Goal: Contribute content

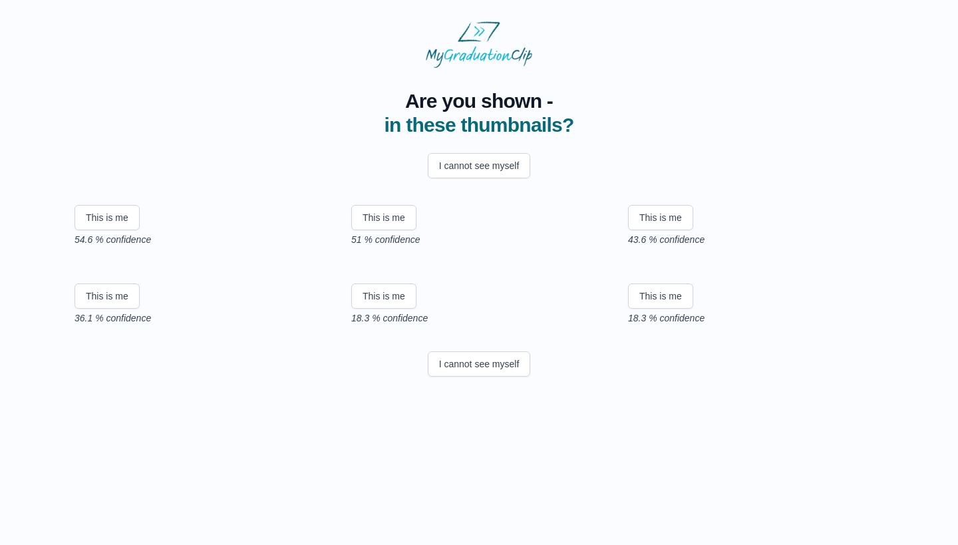
scroll to position [145, 0]
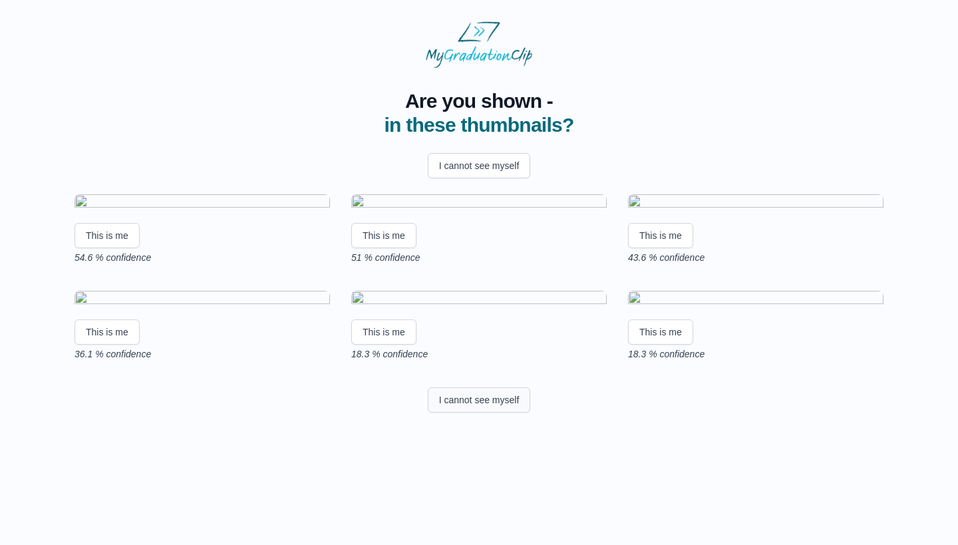
click at [514, 413] on button "I cannot see myself" at bounding box center [479, 399] width 103 height 25
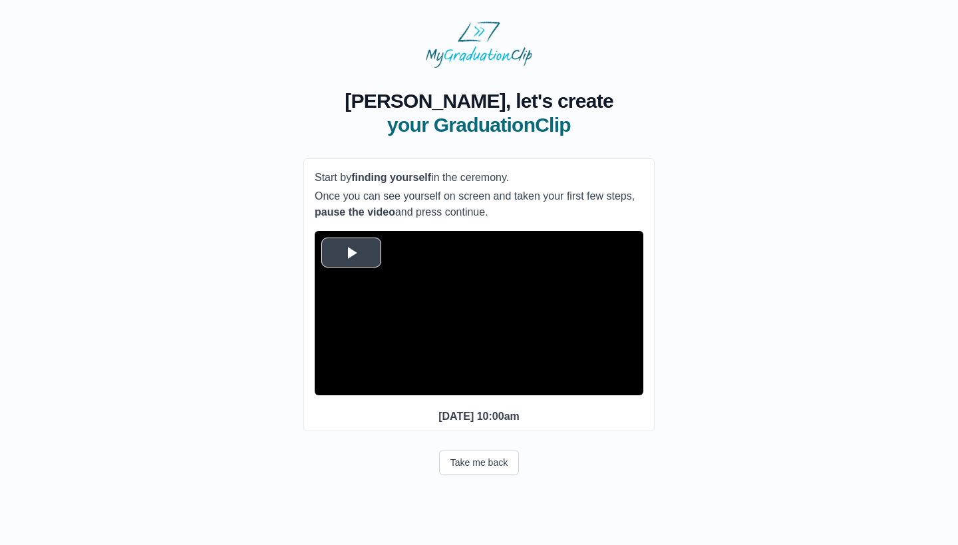
click at [351, 252] on span "Video Player" at bounding box center [351, 252] width 0 height 0
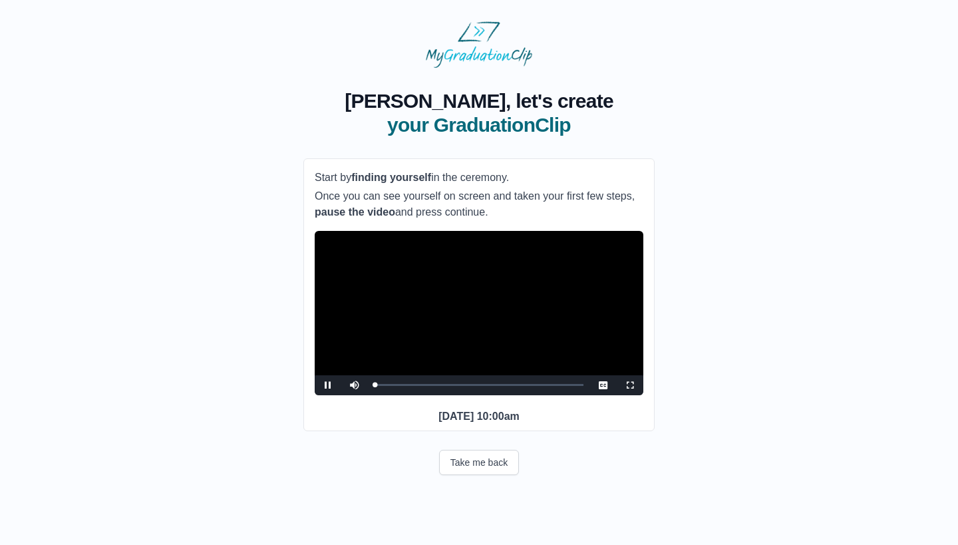
click at [630, 385] on span "Video Player" at bounding box center [630, 385] width 0 height 0
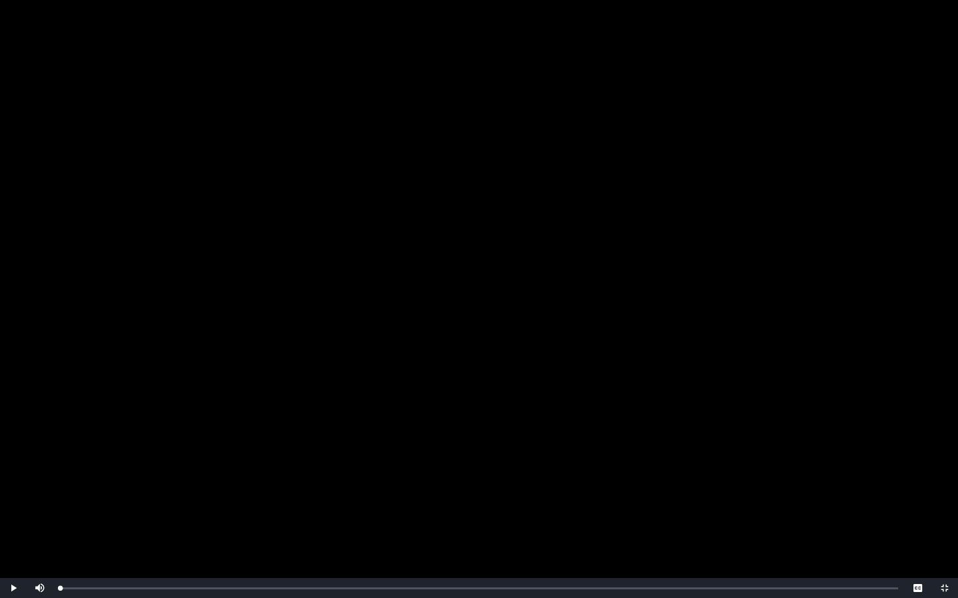
click at [464, 412] on video "Video Player" at bounding box center [479, 299] width 958 height 598
click at [40, 544] on span "Video Player" at bounding box center [40, 578] width 0 height 0
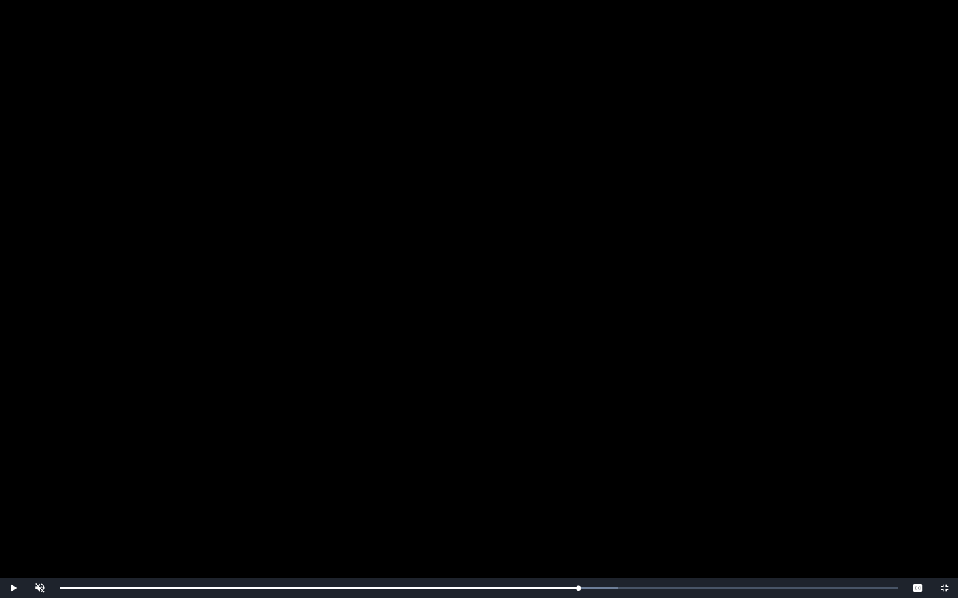
click at [945, 544] on span "Video Player" at bounding box center [945, 588] width 0 height 0
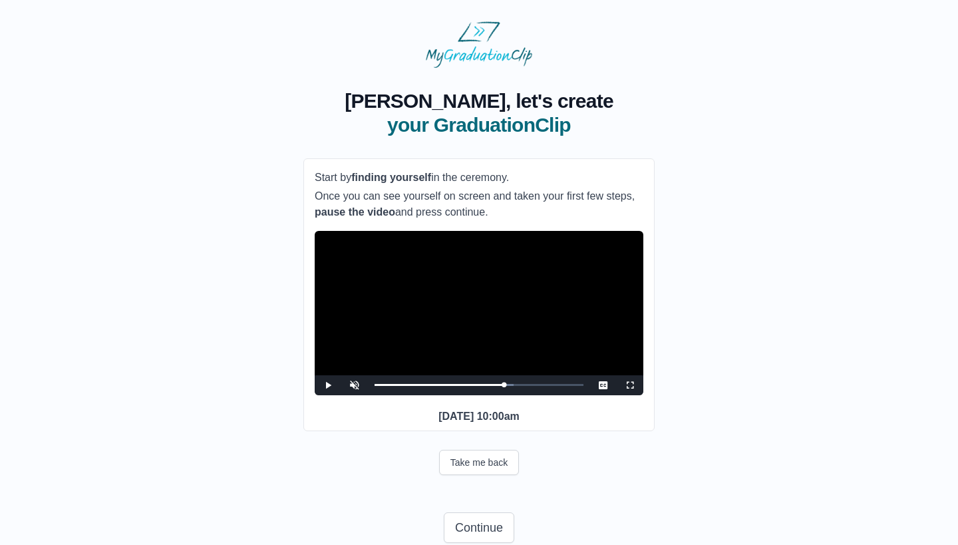
click at [630, 385] on span "Video Player" at bounding box center [630, 385] width 0 height 0
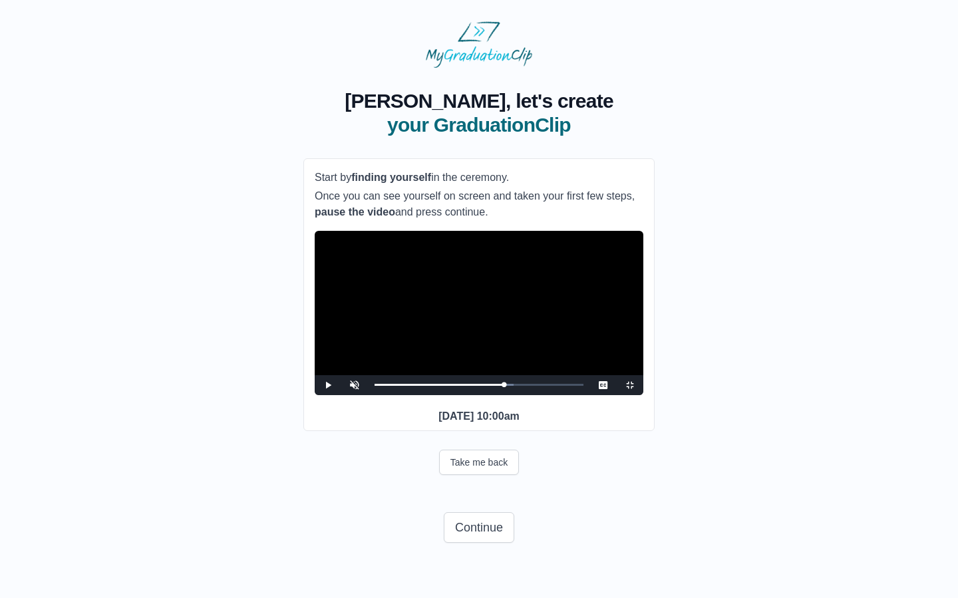
click at [328, 385] on span "Video Player" at bounding box center [328, 385] width 0 height 0
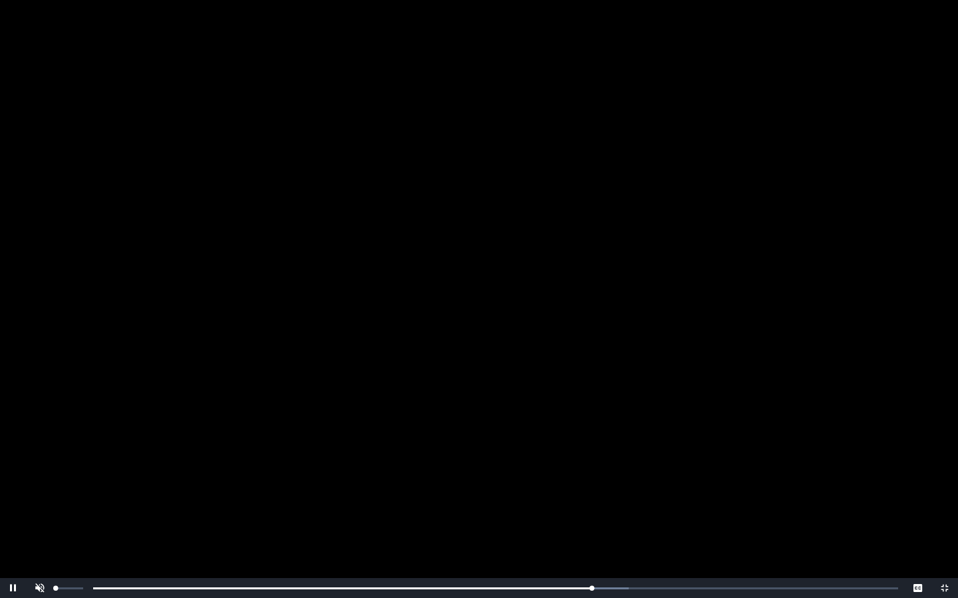
click at [40, 544] on span "Video Player" at bounding box center [40, 578] width 0 height 0
click at [69, 544] on div "Video Player" at bounding box center [69, 588] width 33 height 20
drag, startPoint x: 69, startPoint y: 586, endPoint x: 61, endPoint y: 588, distance: 8.2
click at [61, 544] on div "Volume Level" at bounding box center [58, 589] width 5 height 2
click at [86, 504] on video "Video Player" at bounding box center [479, 299] width 958 height 598
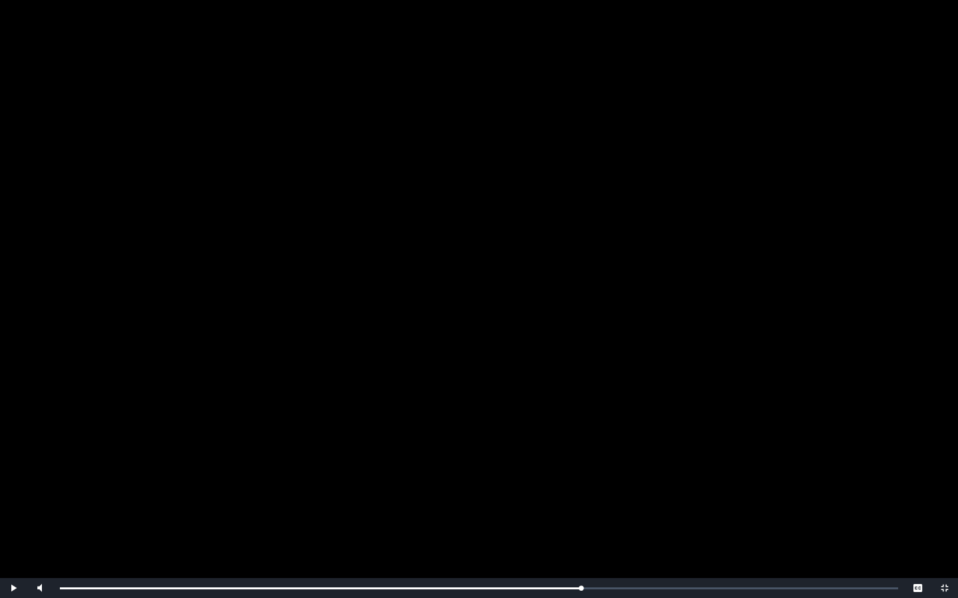
click at [13, 544] on span "Video Player" at bounding box center [13, 588] width 0 height 0
click at [945, 544] on span "Video Player" at bounding box center [945, 588] width 0 height 0
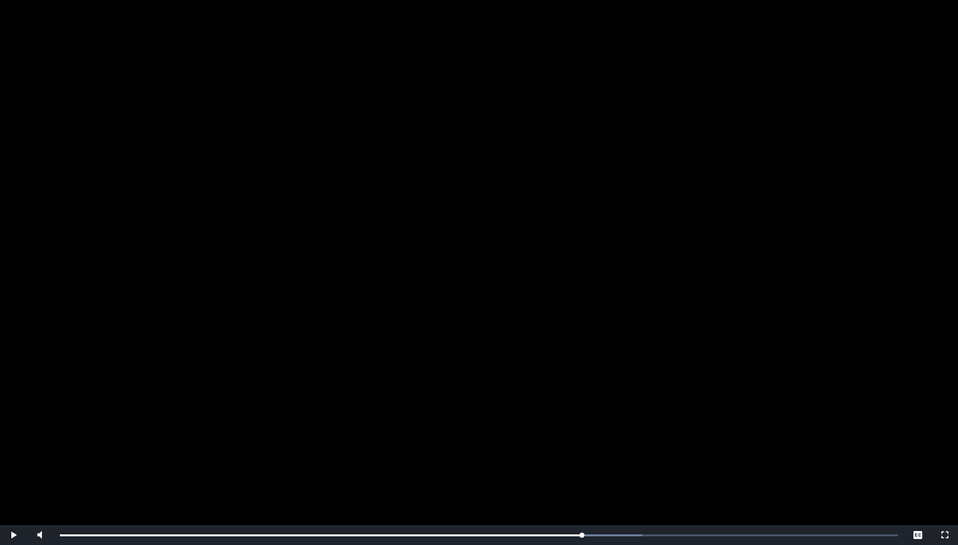
scroll to position [47, 0]
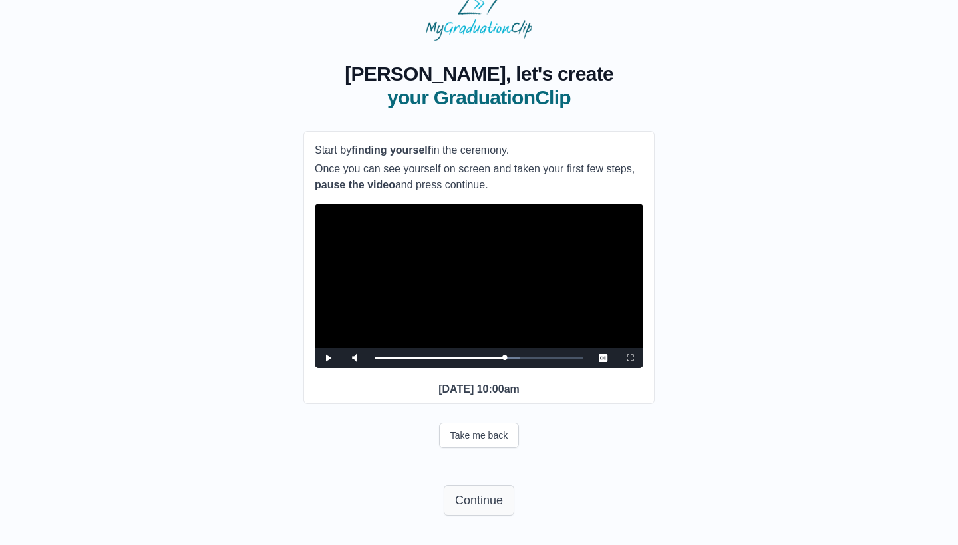
click at [490, 490] on button "Continue" at bounding box center [479, 500] width 71 height 31
click at [488, 496] on button "Continue" at bounding box center [479, 500] width 71 height 31
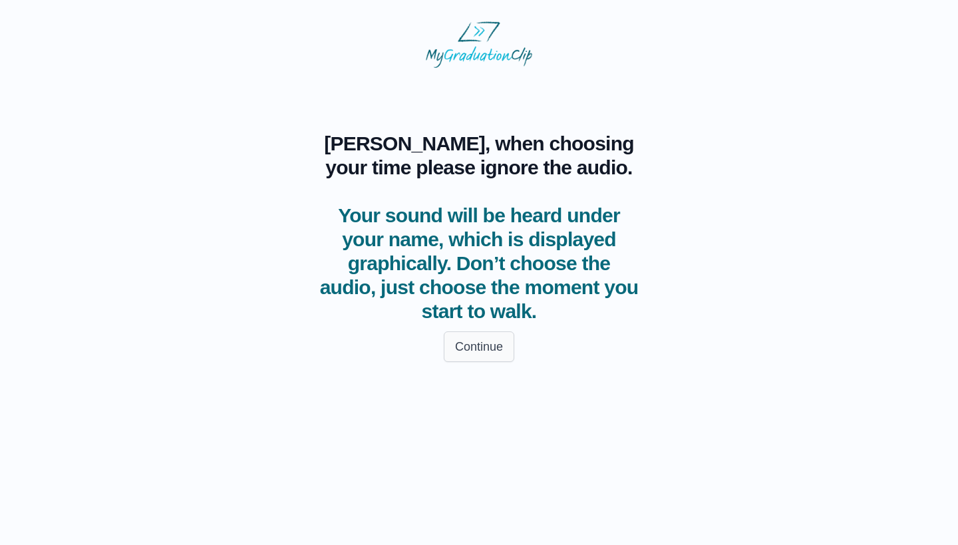
click at [492, 351] on button "Continue" at bounding box center [479, 346] width 71 height 31
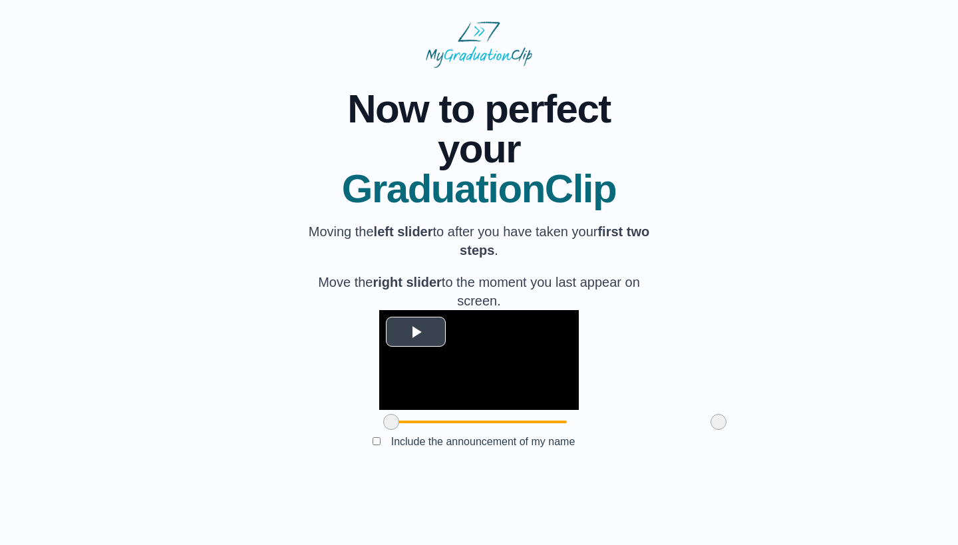
scroll to position [49, 0]
drag, startPoint x: 313, startPoint y: 469, endPoint x: 371, endPoint y: 477, distance: 57.8
click at [441, 430] on span at bounding box center [449, 422] width 16 height 16
drag, startPoint x: 649, startPoint y: 465, endPoint x: 541, endPoint y: 480, distance: 108.9
click at [598, 434] on div at bounding box center [610, 422] width 24 height 24
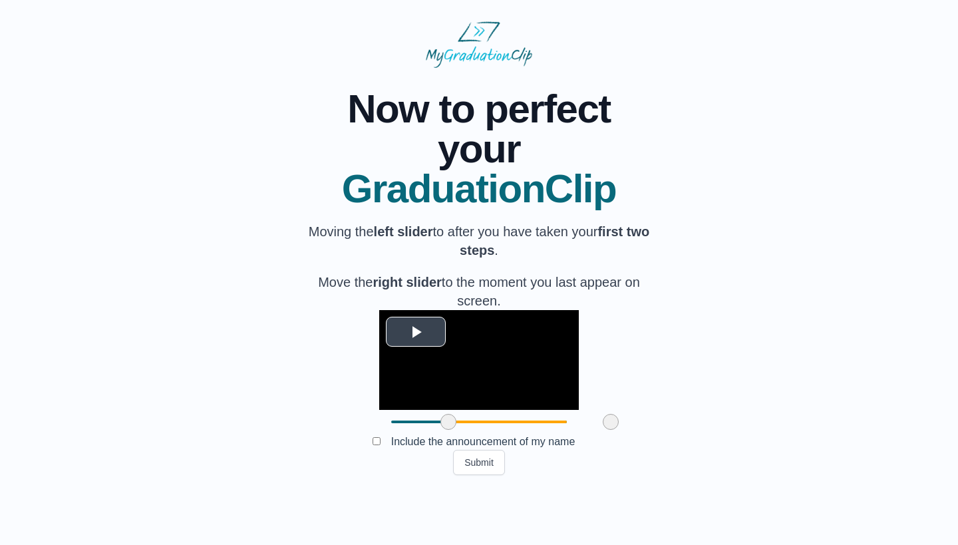
click at [379, 310] on video "Video Player" at bounding box center [479, 360] width 200 height 100
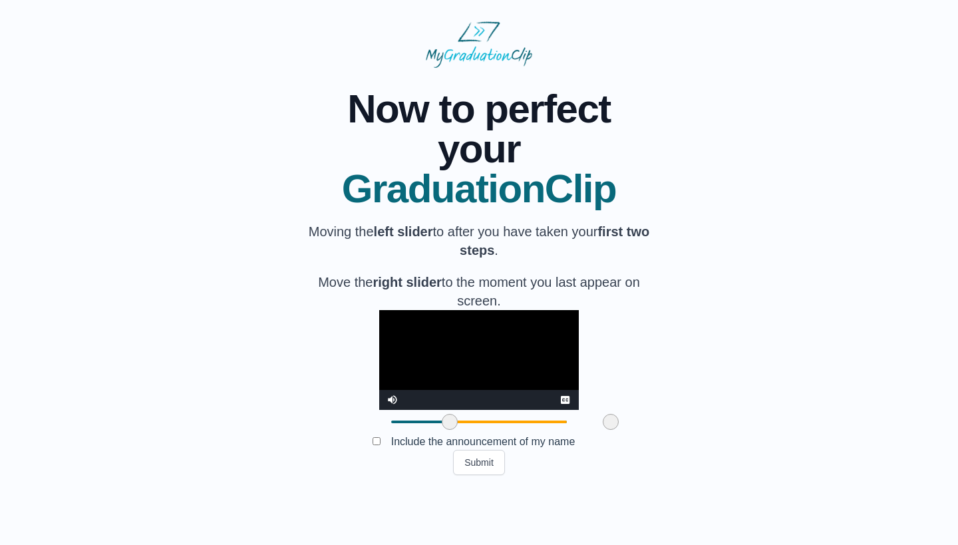
drag, startPoint x: 378, startPoint y: 467, endPoint x: 379, endPoint y: 474, distance: 6.8
click at [442, 430] on span at bounding box center [450, 422] width 16 height 16
click at [383, 406] on video "Video Player" at bounding box center [479, 360] width 200 height 100
click at [438, 434] on div at bounding box center [450, 422] width 24 height 24
click at [438, 430] on span at bounding box center [446, 422] width 16 height 16
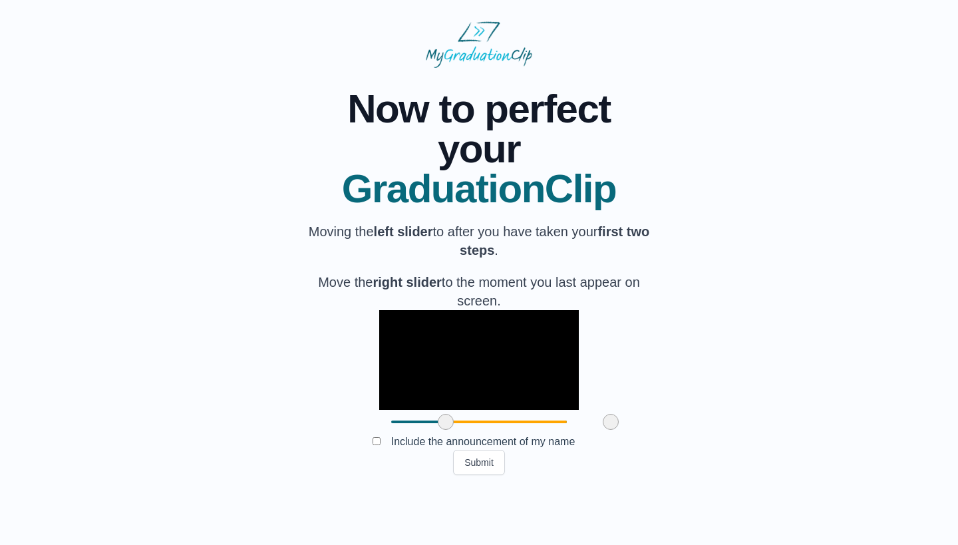
click at [404, 383] on video "Video Player" at bounding box center [479, 360] width 200 height 100
click at [437, 430] on span at bounding box center [445, 422] width 16 height 16
click at [431, 376] on video "Video Player" at bounding box center [479, 360] width 200 height 100
click at [635, 475] on div "Submit" at bounding box center [478, 462] width 351 height 25
click at [523, 375] on video "Video Player" at bounding box center [479, 360] width 200 height 100
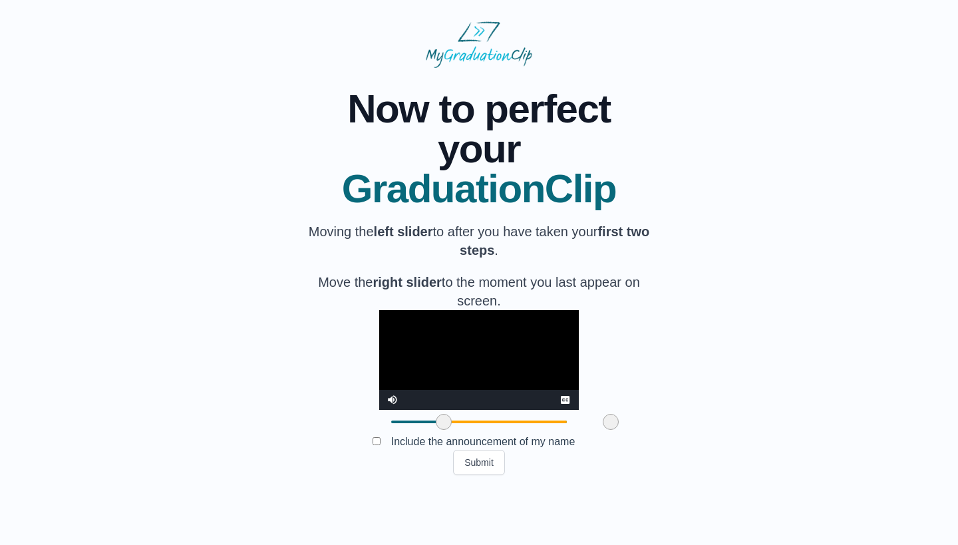
click at [489, 395] on video "Video Player" at bounding box center [479, 360] width 200 height 100
drag, startPoint x: 536, startPoint y: 472, endPoint x: 550, endPoint y: 470, distance: 14.8
click at [618, 430] on span at bounding box center [626, 422] width 16 height 16
click at [562, 475] on div "Submit" at bounding box center [478, 462] width 351 height 25
click at [484, 475] on button "Submit" at bounding box center [479, 462] width 52 height 25
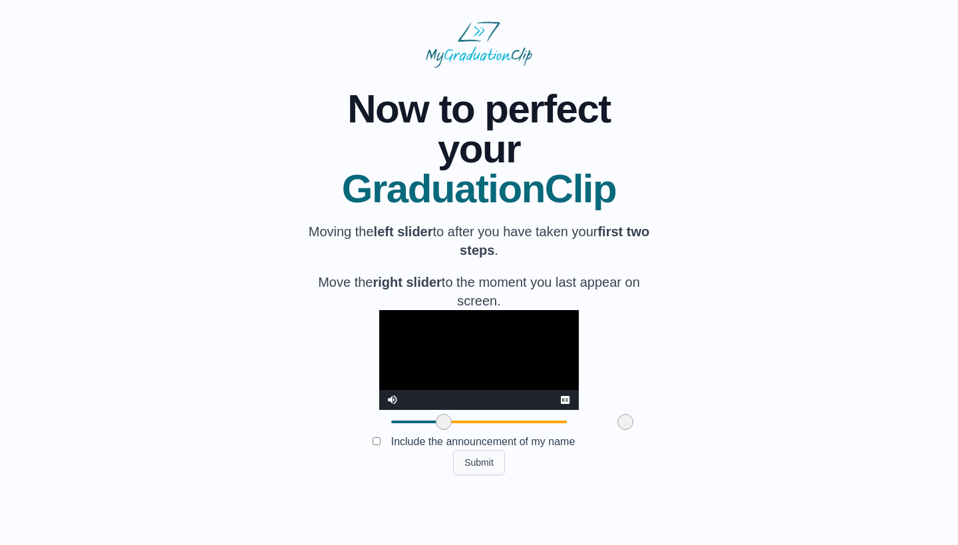
scroll to position [0, 0]
